Goal: Communication & Community: Answer question/provide support

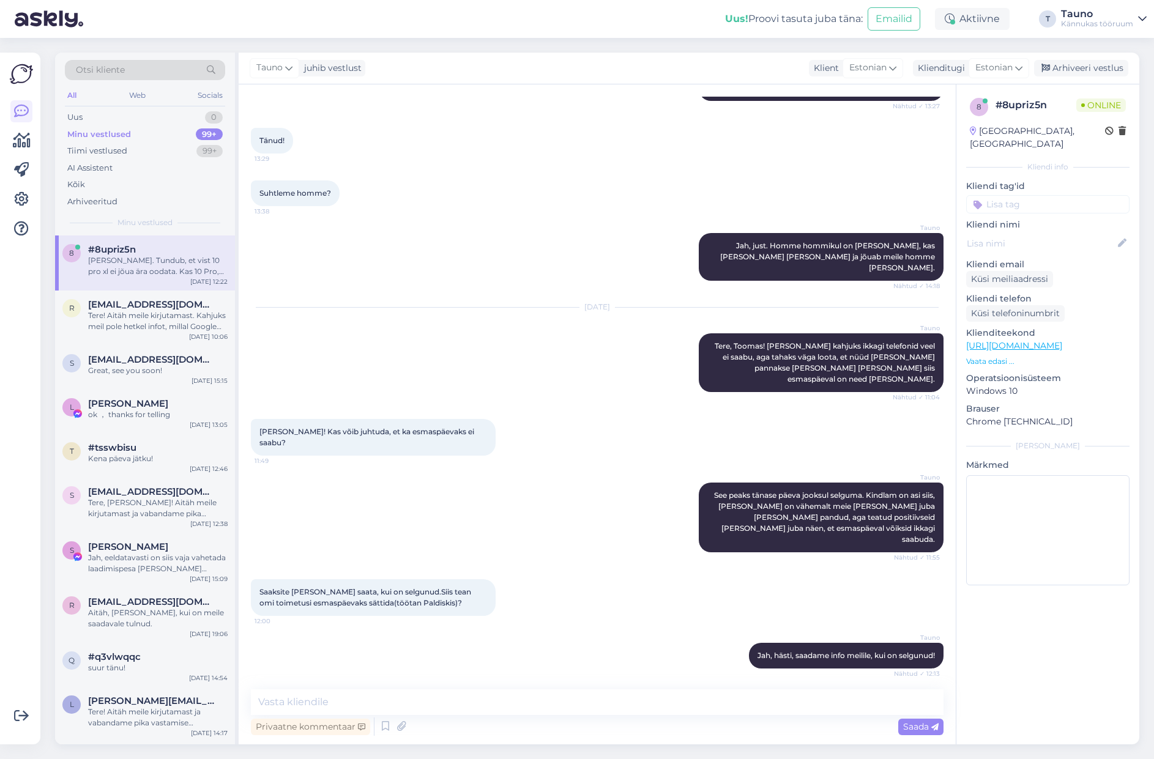
scroll to position [4008, 0]
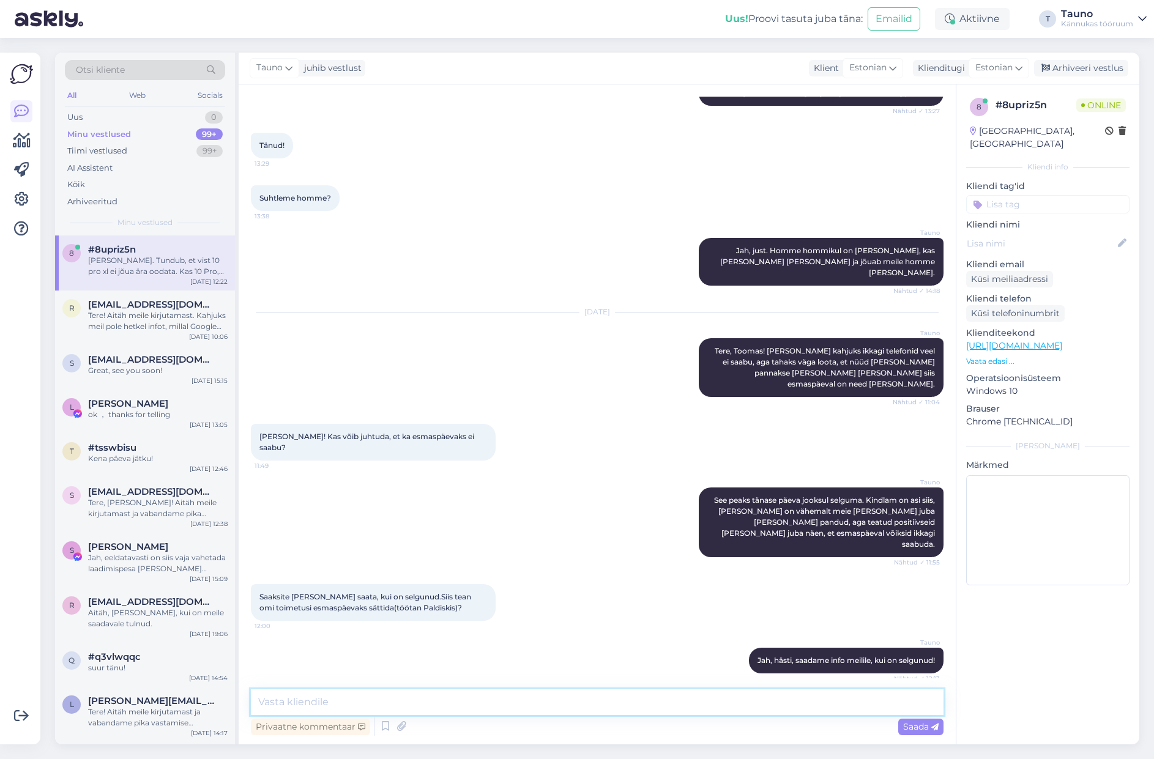
click at [323, 700] on textarea at bounding box center [597, 703] width 693 height 26
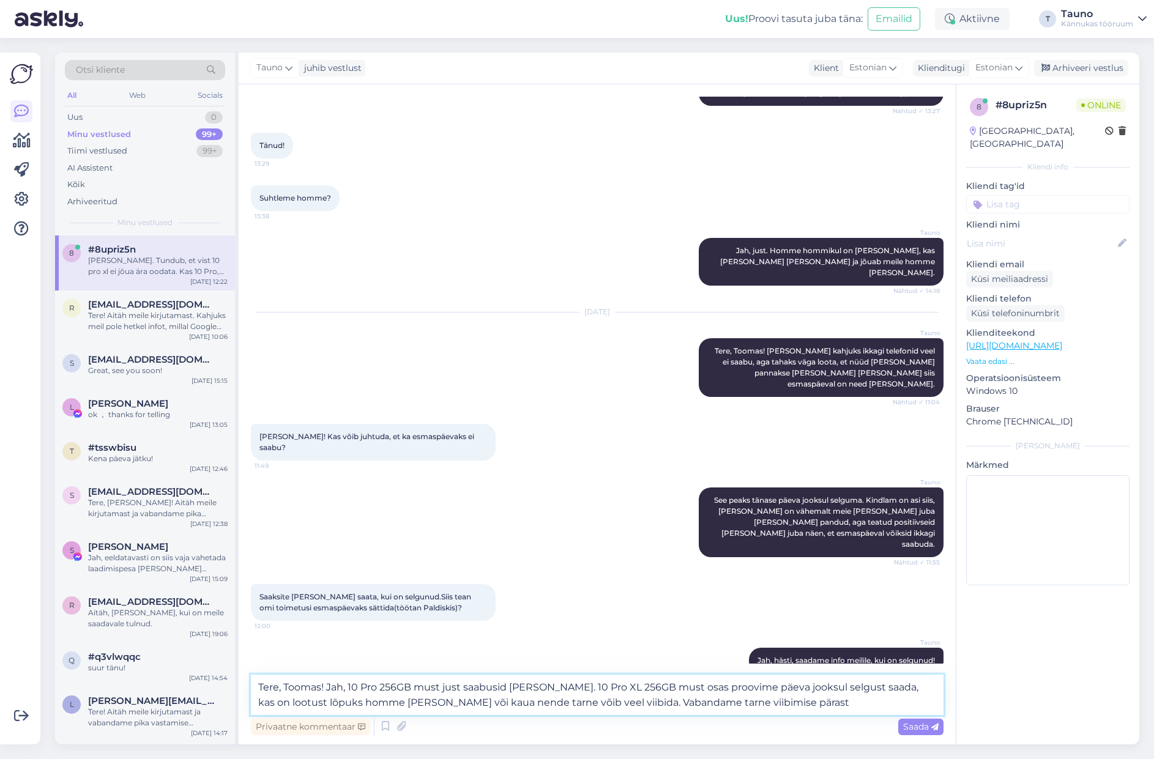
type textarea "Tere, Toomas! Jah, 10 Pro 256GB must just saabusid [PERSON_NAME]. 10 Pro XL 256…"
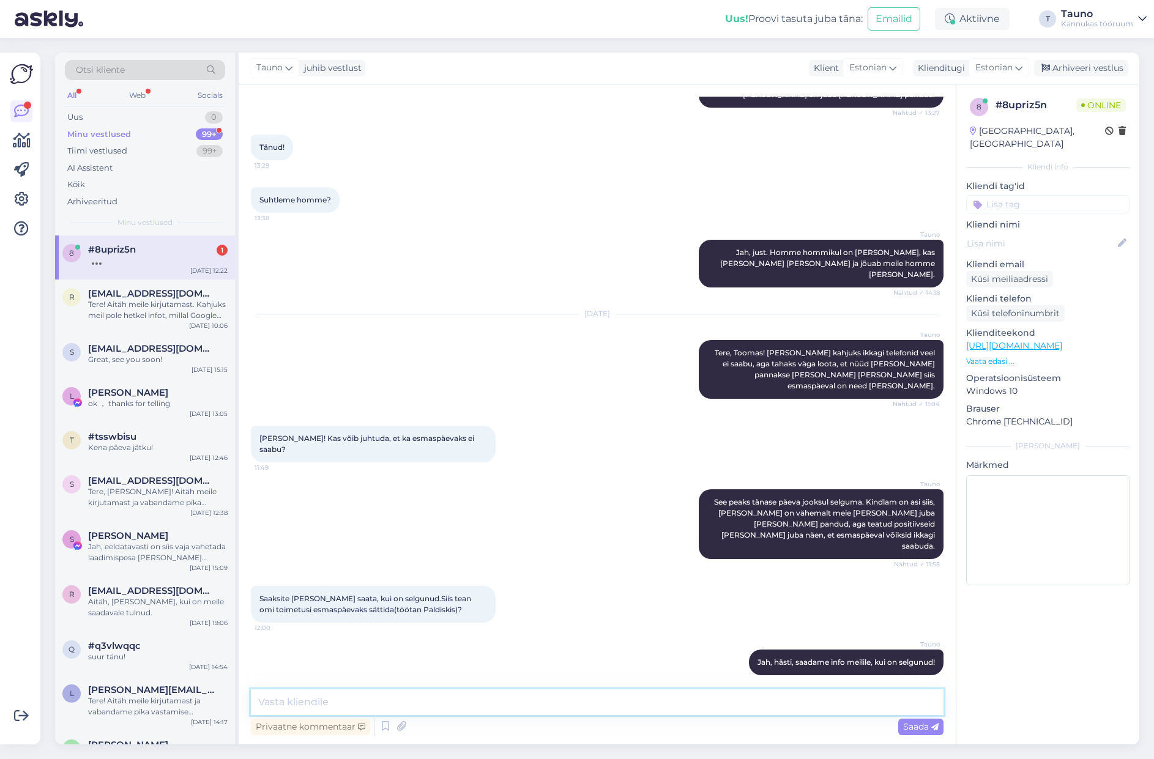
scroll to position [4162, 0]
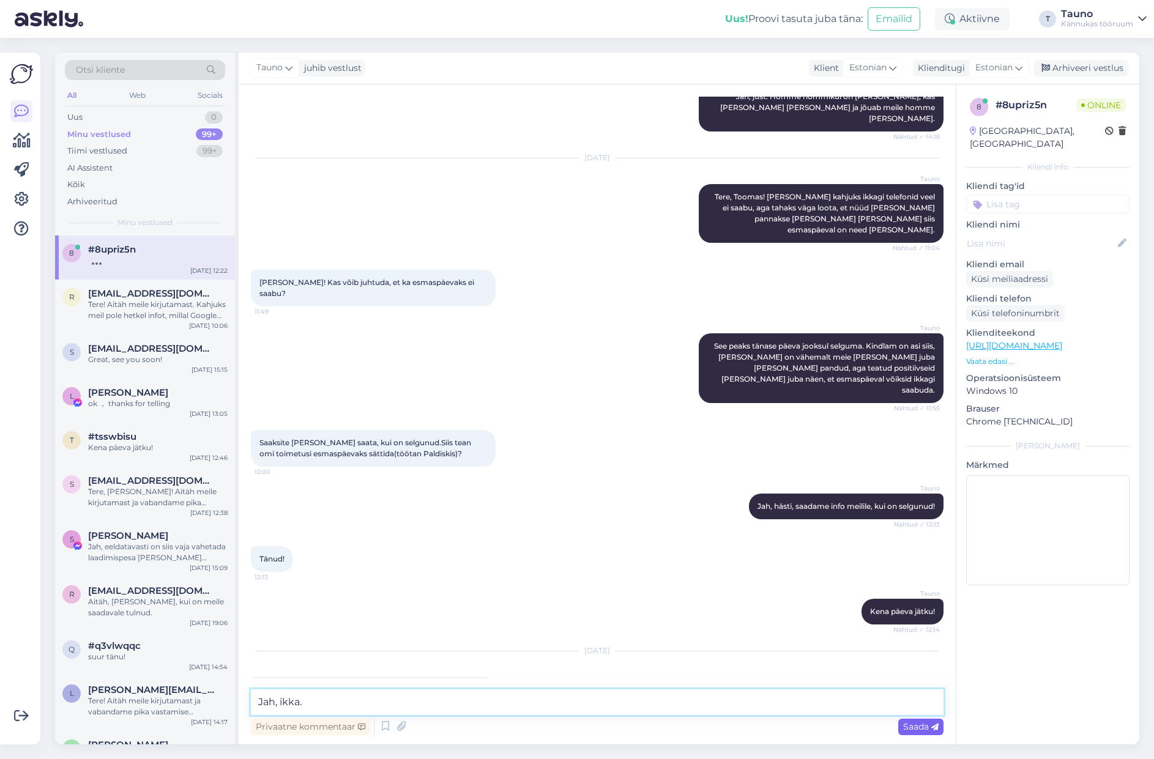
type textarea "Jah, ikka."
click at [920, 727] on span "Saada" at bounding box center [920, 727] width 35 height 11
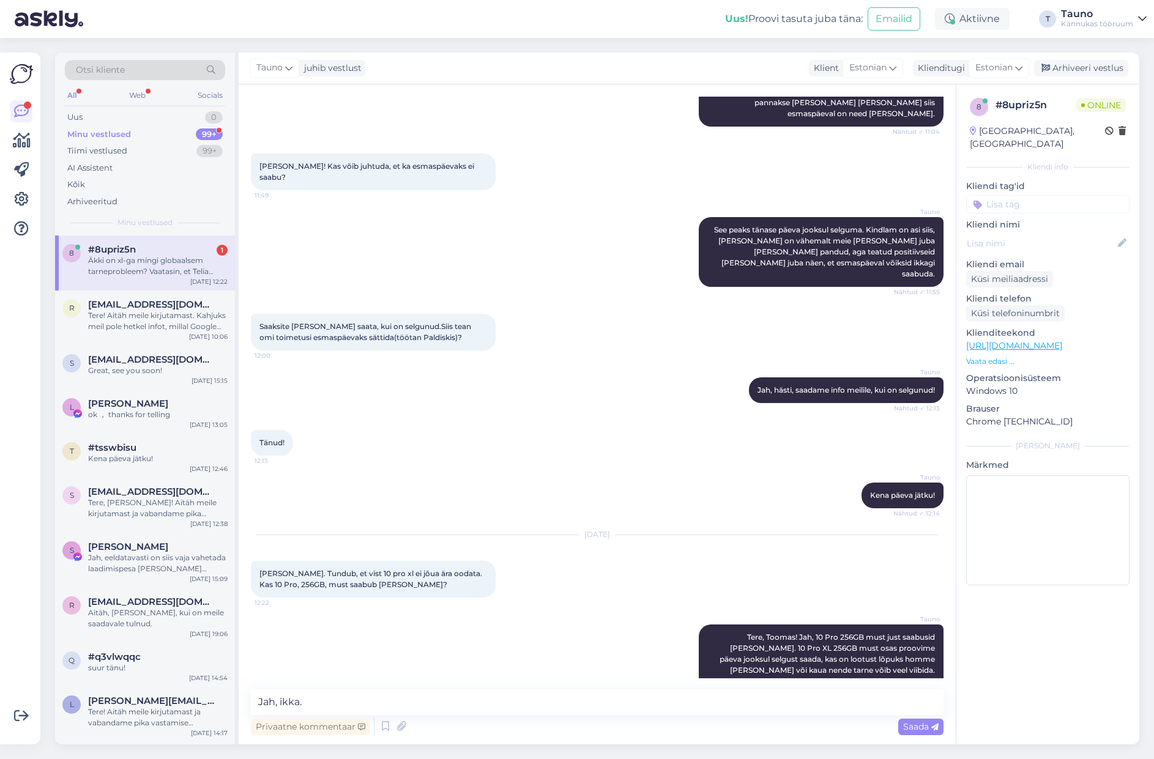
scroll to position [4278, 0]
click at [420, 695] on textarea "Jah, ikka." at bounding box center [597, 703] width 693 height 26
drag, startPoint x: 323, startPoint y: 701, endPoint x: 474, endPoint y: 704, distance: 151.2
click at [474, 704] on textarea "Võimalik jah, tean et meie turul" at bounding box center [597, 703] width 693 height 26
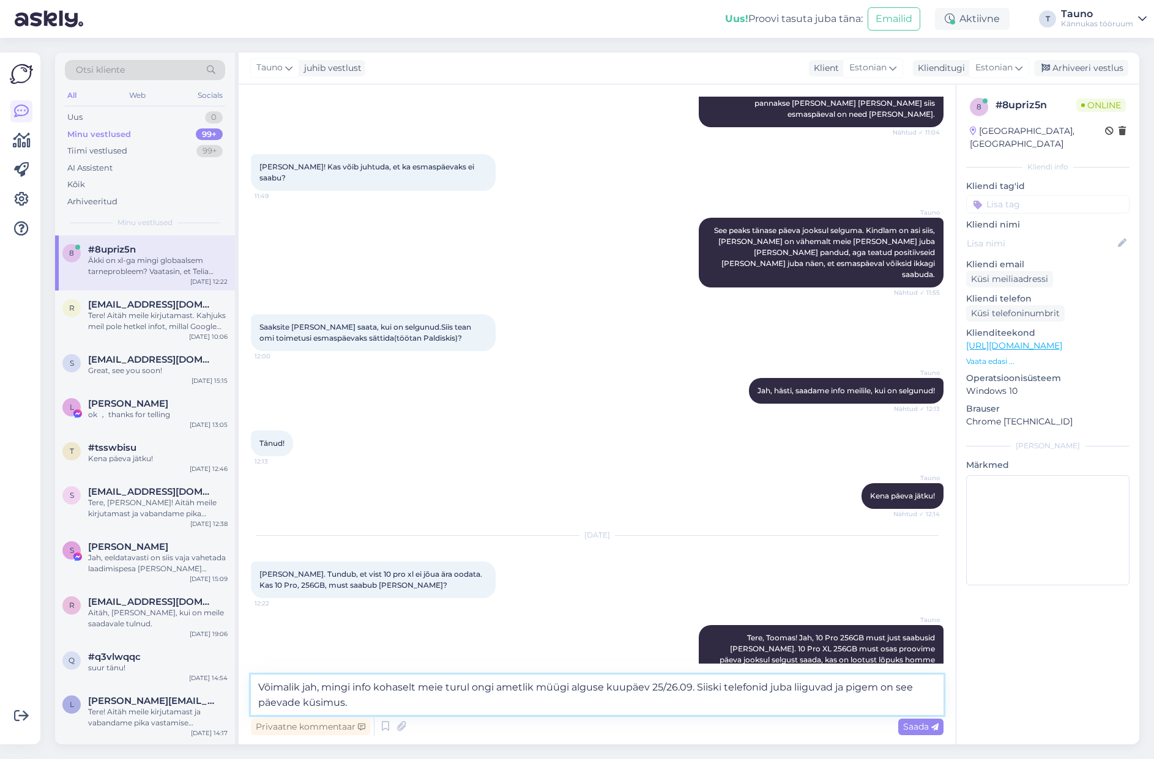
click at [725, 685] on textarea "Võimalik jah, mingi info kohaselt meie turul ongi ametlik müügi alguse kuupäev …" at bounding box center [597, 695] width 693 height 40
click at [294, 701] on textarea "Võimalik jah, mingi info kohaselt meie turul ongi ametlik müügi alguse kuupäev …" at bounding box center [597, 695] width 693 height 40
drag, startPoint x: 292, startPoint y: 701, endPoint x: 207, endPoint y: 700, distance: 85.1
click at [207, 700] on div "Otsi kliente All Web Socials Uus 0 Minu vestlused 99+ Tiimi vestlused 99+ AI As…" at bounding box center [597, 399] width 1084 height 692
drag, startPoint x: 330, startPoint y: 701, endPoint x: 247, endPoint y: 702, distance: 83.2
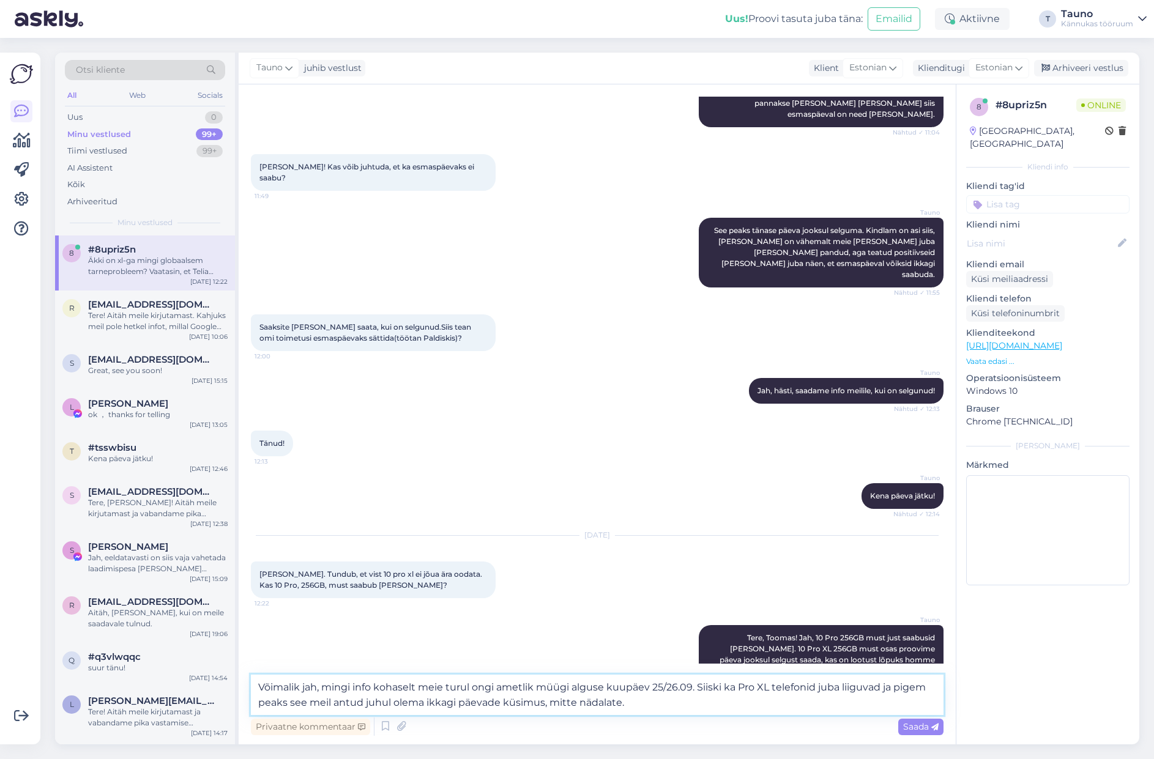
click at [247, 702] on div "Vestlus algas [DATE] Tere Kännukas. Kas Pixel 9 pro xl 512 gb on müügile tulema…" at bounding box center [597, 414] width 717 height 660
drag, startPoint x: 387, startPoint y: 703, endPoint x: 441, endPoint y: 699, distance: 54.6
click at [441, 699] on textarea "Võimalik jah, mingi info kohaselt meie turul ongi ametlik müügi alguse kuupäev …" at bounding box center [597, 695] width 693 height 40
click at [294, 701] on textarea "Võimalik jah, mingi info kohaselt meie turul ongi ametlik müügi alguse kuupäev …" at bounding box center [597, 695] width 693 height 40
paste textarea "antud juhul"
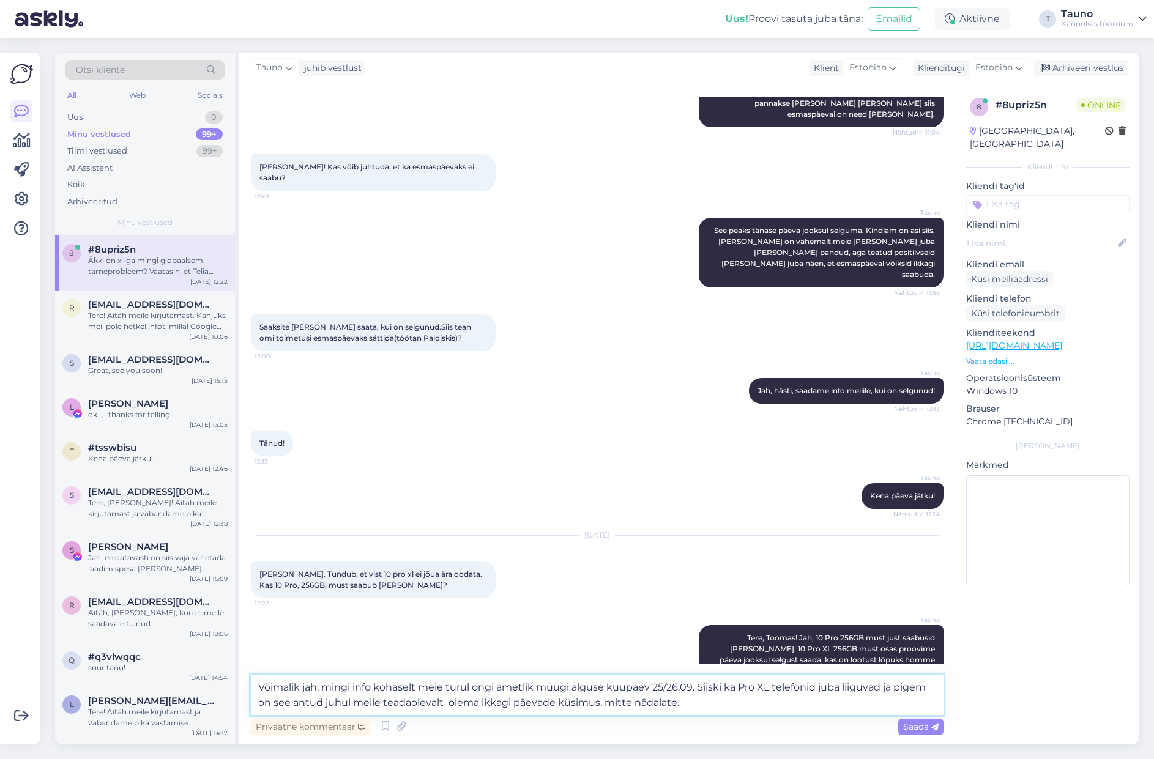
click at [463, 704] on textarea "Võimalik jah, mingi info kohaselt meie turul ongi ametlik müügi alguse kuupäev …" at bounding box center [597, 695] width 693 height 40
click at [651, 703] on textarea "Võimalik jah, mingi info kohaselt meie turul ongi ametlik müügi alguse kuupäev …" at bounding box center [597, 695] width 693 height 40
click at [275, 703] on textarea "Võimalik jah, mingi info kohaselt meie turul ongi ametlik müügi alguse kuupäev …" at bounding box center [597, 695] width 693 height 40
click at [288, 704] on textarea "Võimalik jah, mingi info kohaselt meie turul ongi ametlik müügi alguse kuupäev …" at bounding box center [597, 695] width 693 height 40
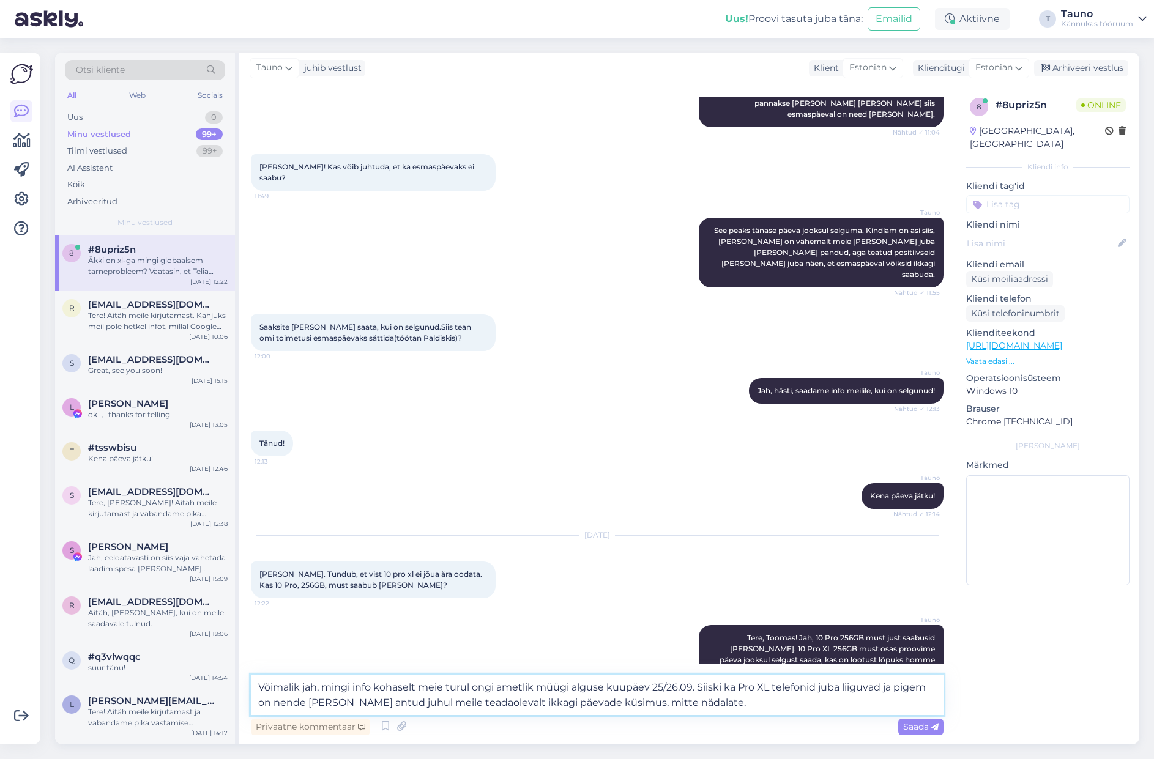
click at [288, 704] on textarea "Võimalik jah, mingi info kohaselt meie turul ongi ametlik müügi alguse kuupäev …" at bounding box center [597, 695] width 693 height 40
click at [898, 689] on textarea "Võimalik jah, mingi info kohaselt meie turul ongi ametlik müügi alguse kuupäev …" at bounding box center [597, 695] width 693 height 40
click at [425, 708] on textarea "Võimalik jah, mingi info kohaselt meie turul ongi ametlik müügi alguse kuupäev …" at bounding box center [597, 695] width 693 height 40
click at [417, 705] on textarea "Võimalik jah, mingi info kohaselt meie turul ongi ametlik müügi alguse kuupäev …" at bounding box center [597, 695] width 693 height 40
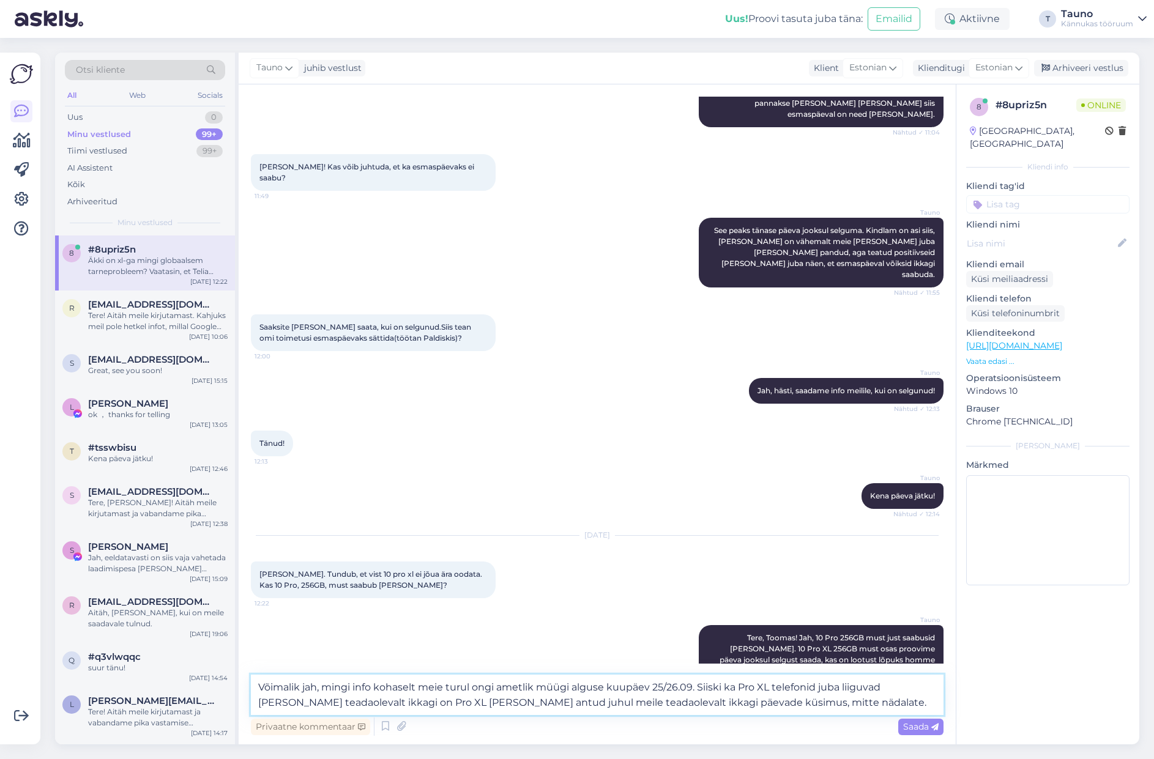
click at [417, 705] on textarea "Võimalik jah, mingi info kohaselt meie turul ongi ametlik müügi alguse kuupäev …" at bounding box center [597, 695] width 693 height 40
drag, startPoint x: 551, startPoint y: 701, endPoint x: 641, endPoint y: 703, distance: 90.6
click at [641, 703] on textarea "Võimalik jah, mingi info kohaselt meie turul ongi ametlik müügi alguse kuupäev …" at bounding box center [597, 695] width 693 height 40
type textarea "Võimalik jah, mingi info kohaselt meie turul ongi ametlik müügi alguse kuupäev …"
click at [914, 728] on span "Saada" at bounding box center [920, 727] width 35 height 11
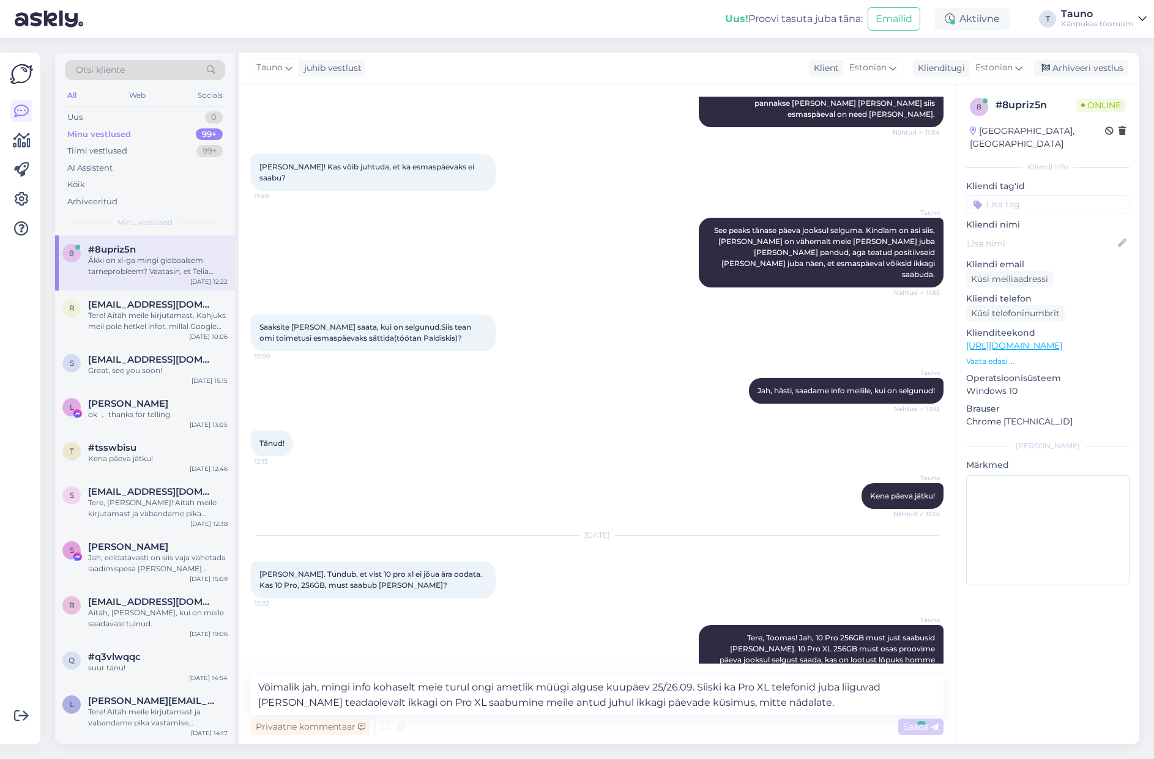
scroll to position [4375, 0]
